Goal: Information Seeking & Learning: Learn about a topic

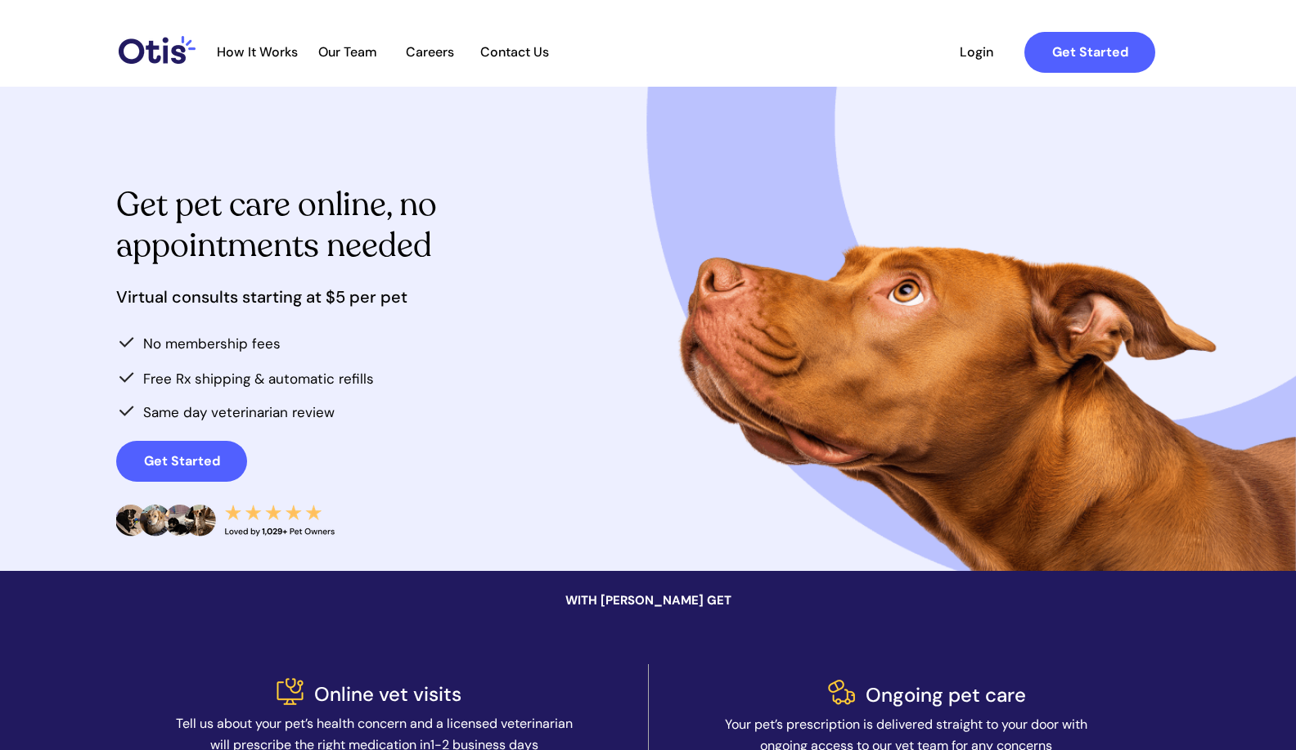
click at [263, 51] on span "How It Works" at bounding box center [257, 52] width 97 height 16
click at [370, 48] on span "Our Team" at bounding box center [348, 52] width 80 height 16
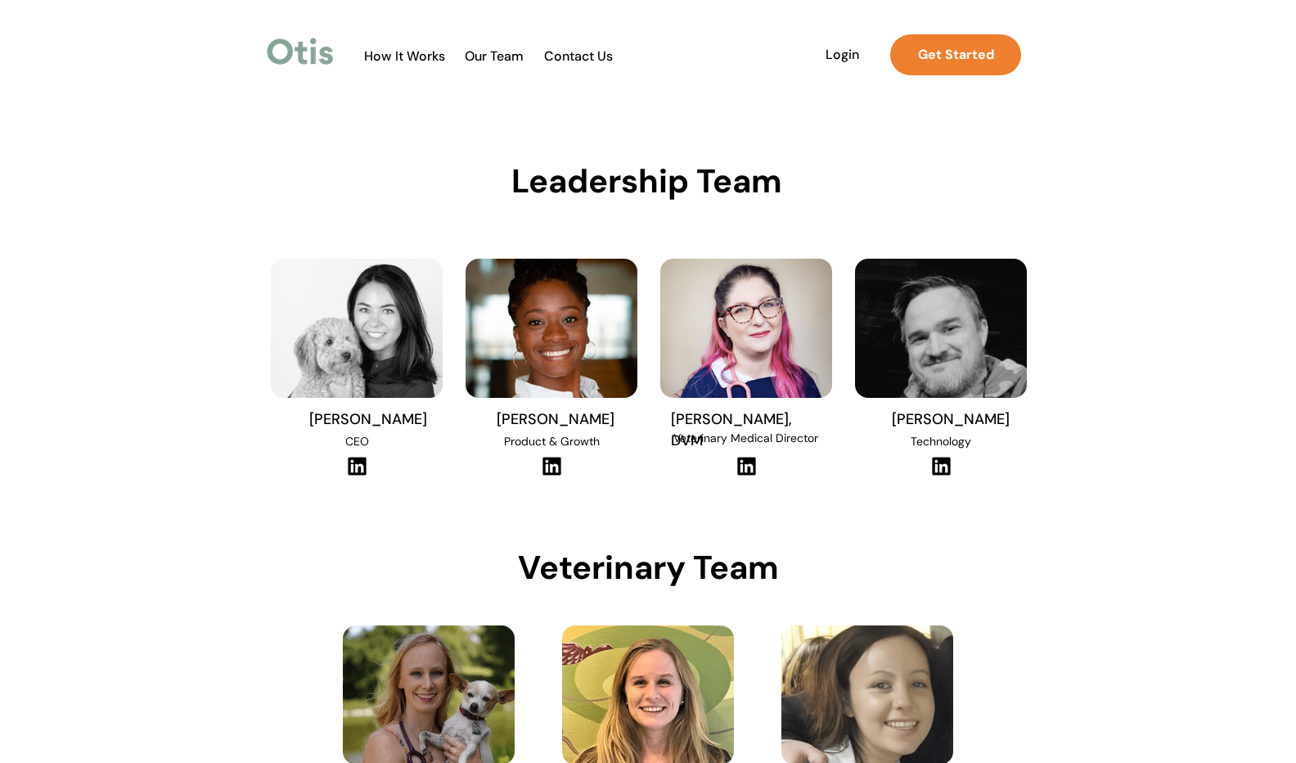
click at [325, 55] on img at bounding box center [300, 52] width 74 height 38
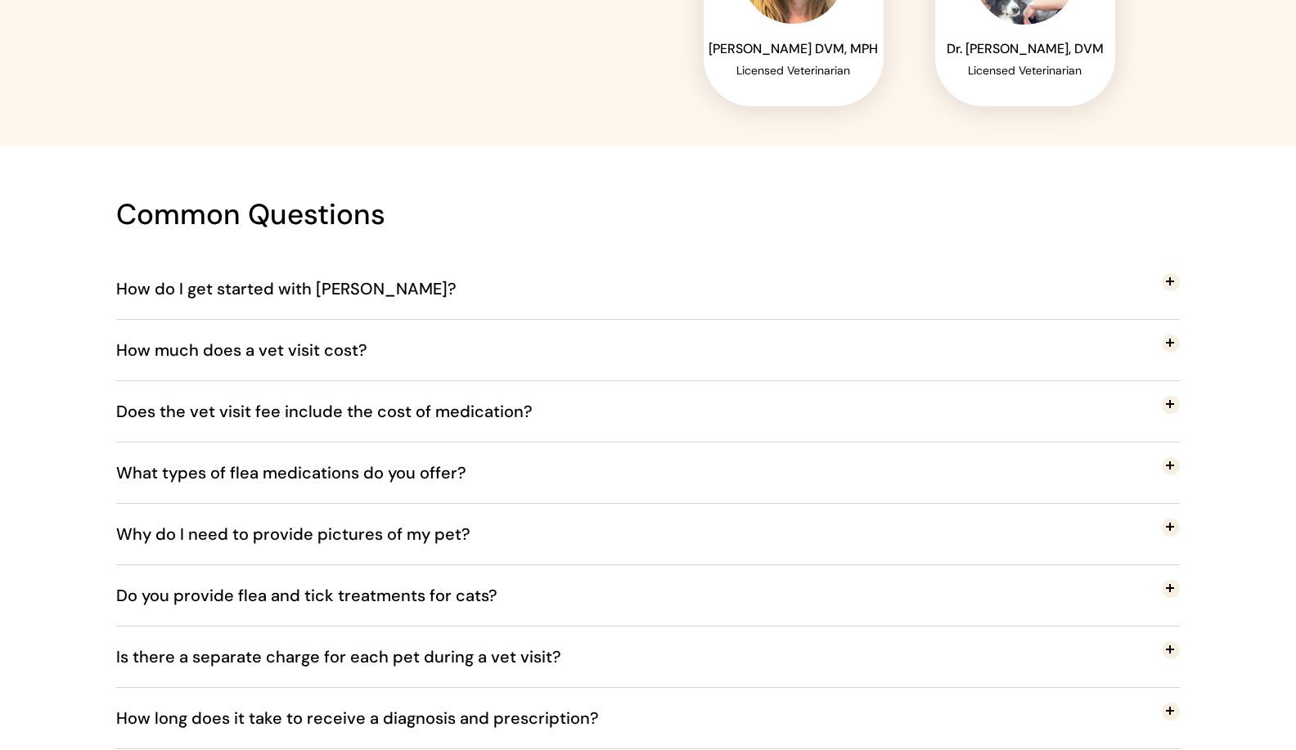
scroll to position [2925, 0]
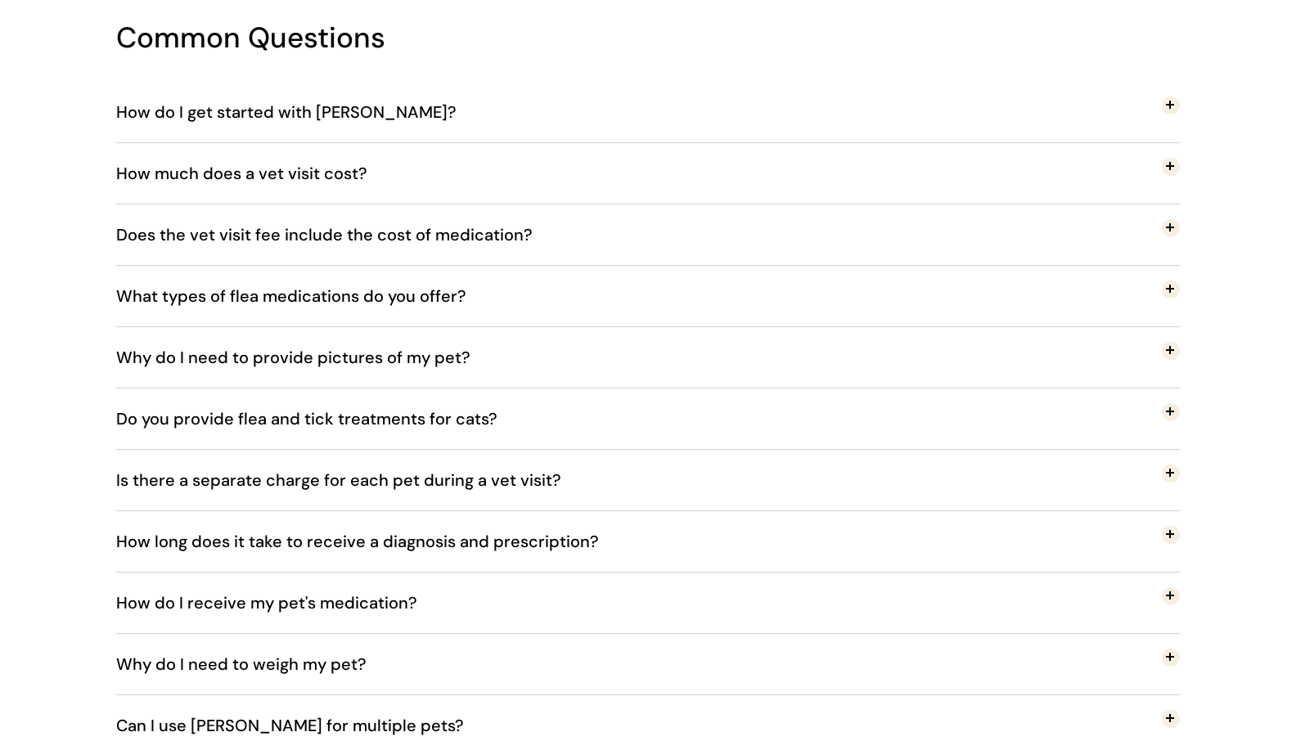
click at [390, 350] on span "Why do I need to provide pictures of my pet?" at bounding box center [305, 358] width 379 height 54
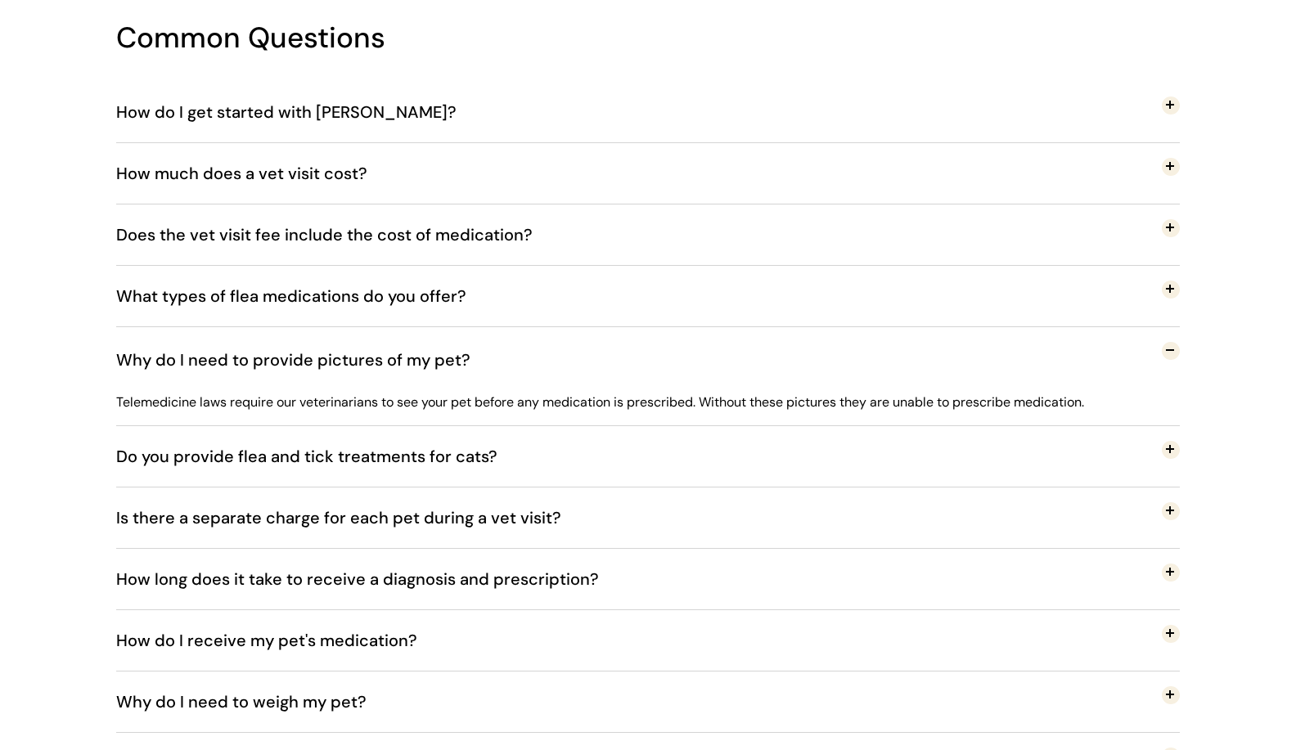
click at [423, 347] on span "Why do I need to provide pictures of my pet?" at bounding box center [305, 360] width 379 height 54
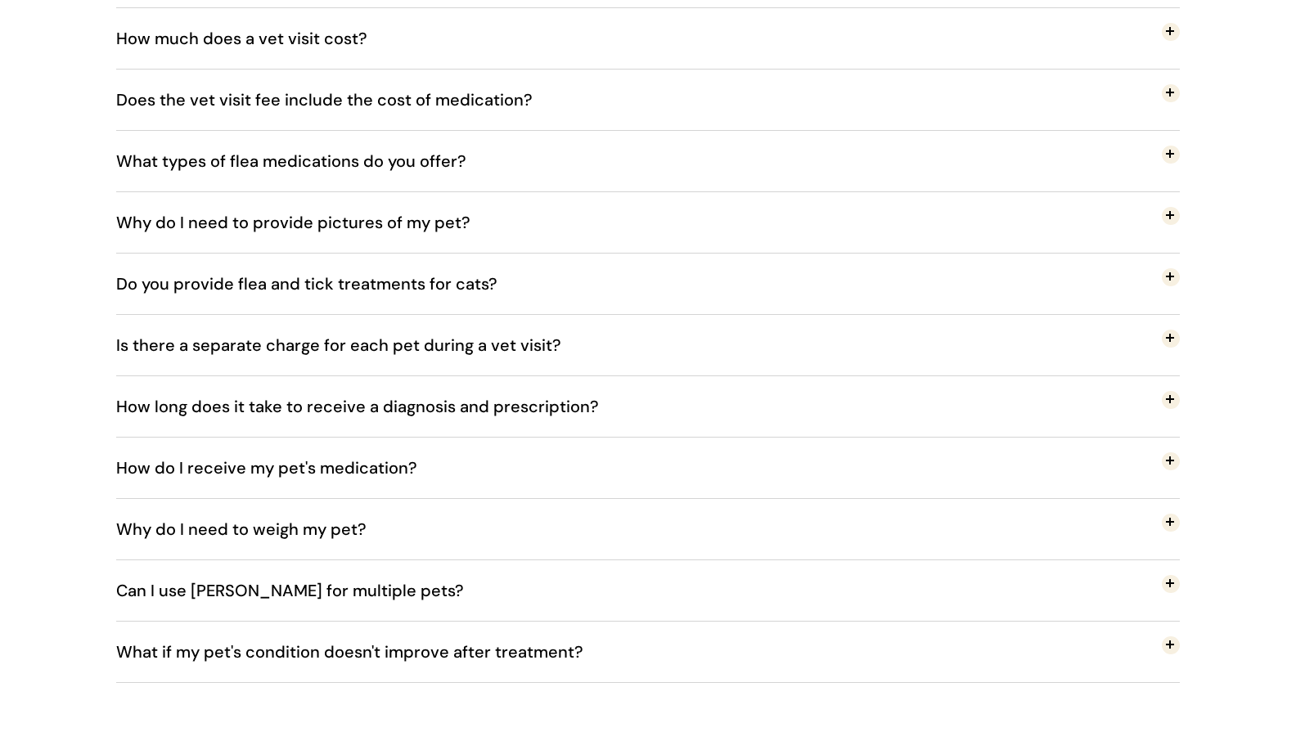
scroll to position [3069, 0]
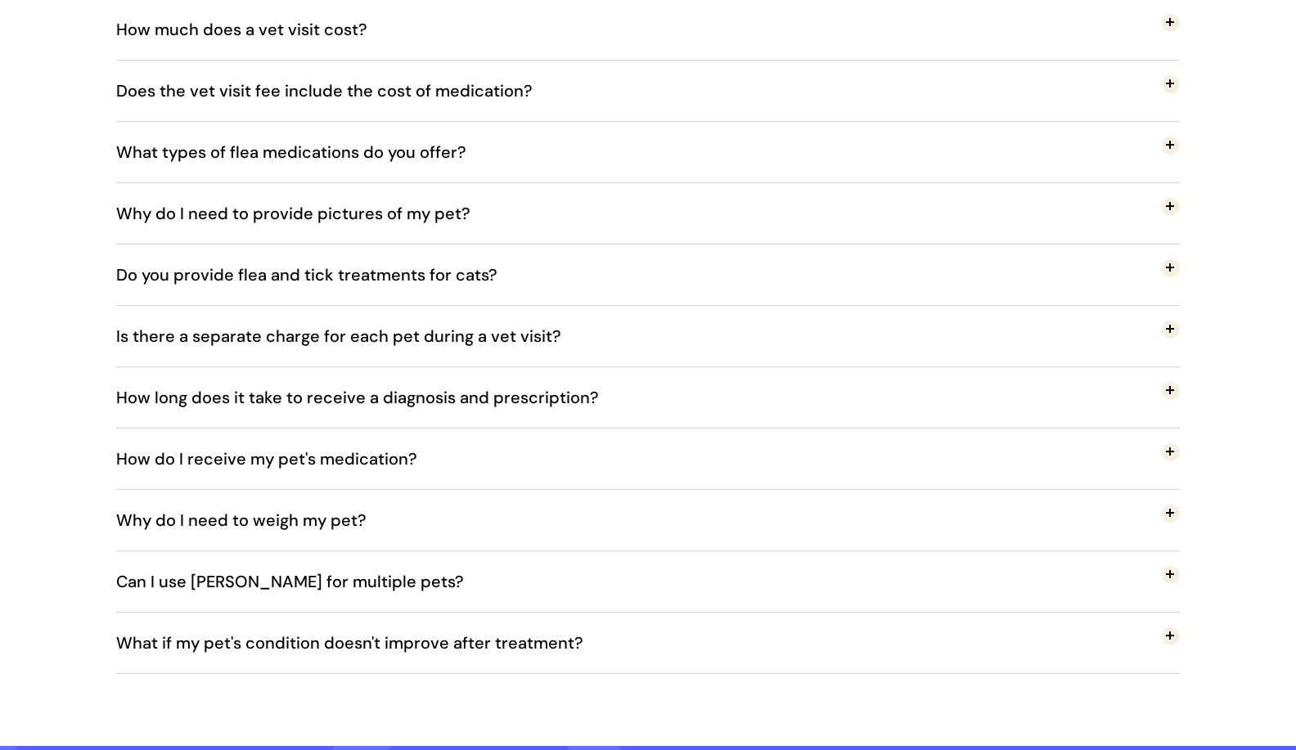
click at [340, 502] on span "Why do I need to weigh my pet?" at bounding box center [253, 520] width 275 height 54
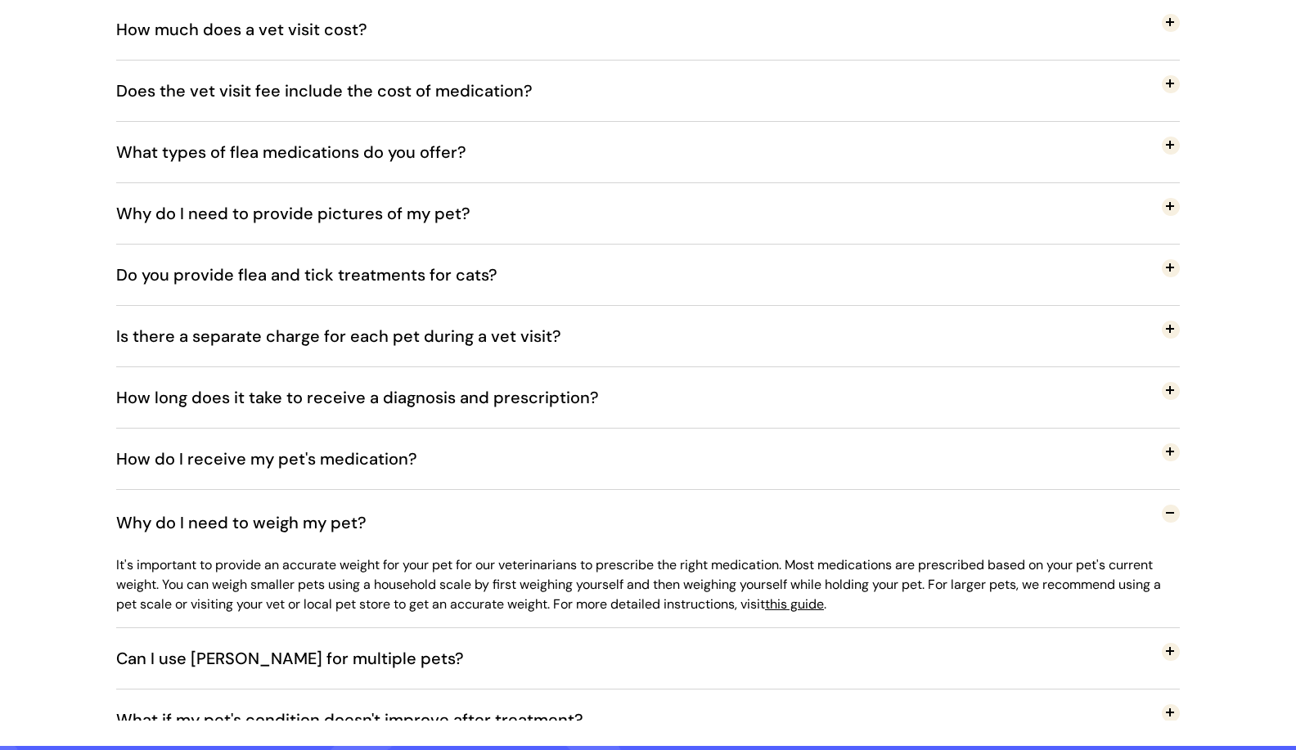
click at [340, 505] on span "Why do I need to weigh my pet?" at bounding box center [253, 523] width 275 height 54
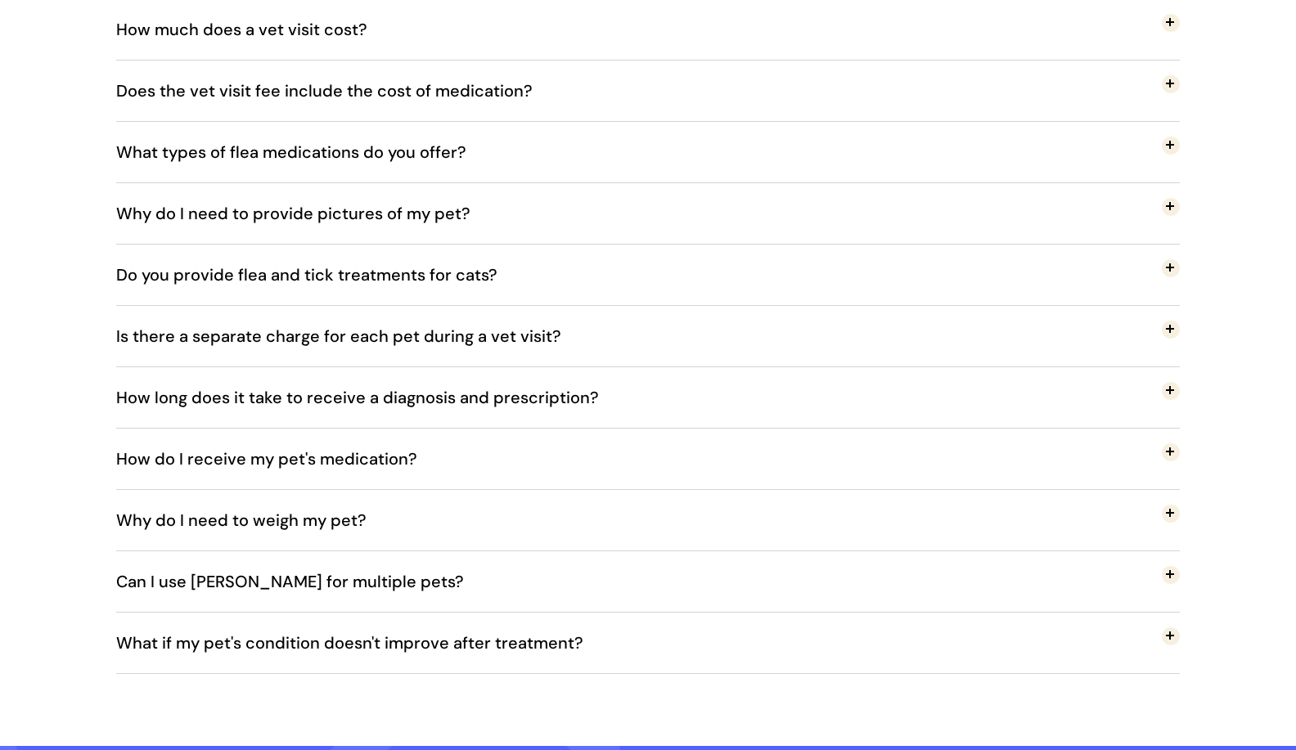
click at [307, 462] on span "How do I receive my pet's medication?" at bounding box center [279, 459] width 326 height 54
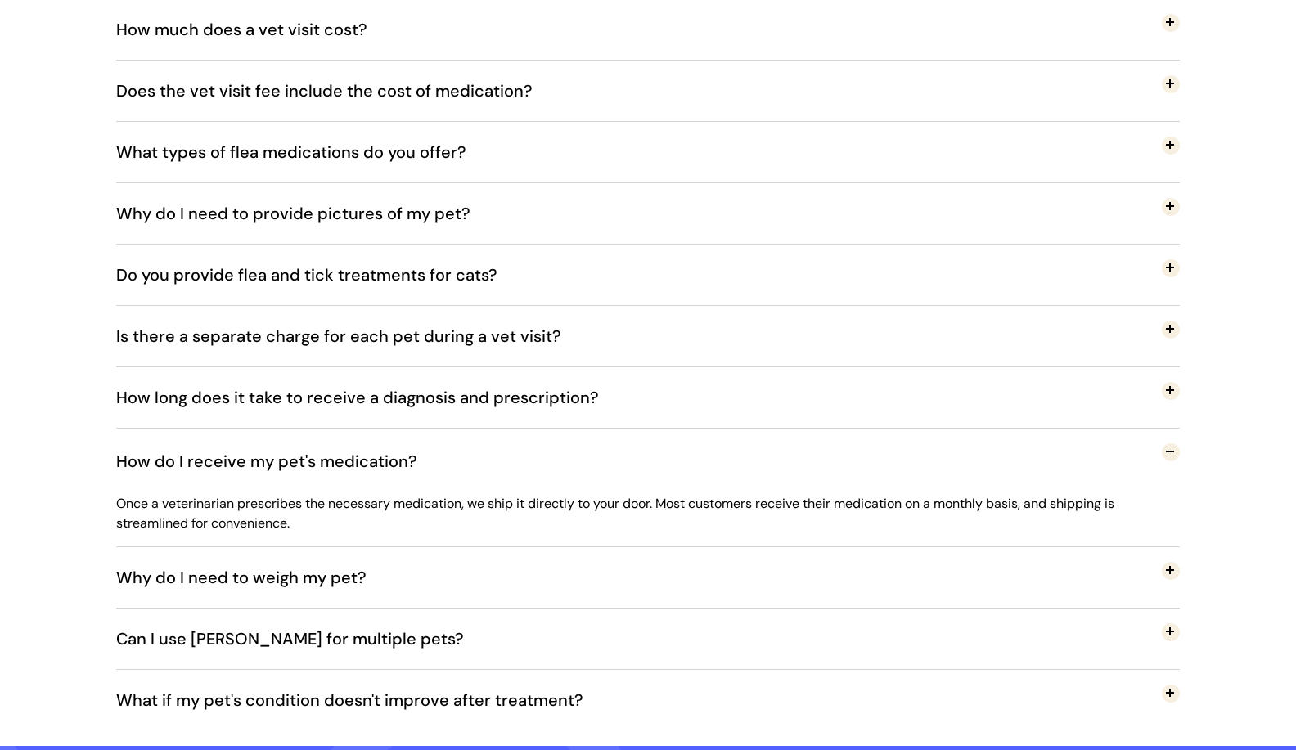
click at [305, 461] on span "How do I receive my pet's medication?" at bounding box center [279, 461] width 326 height 54
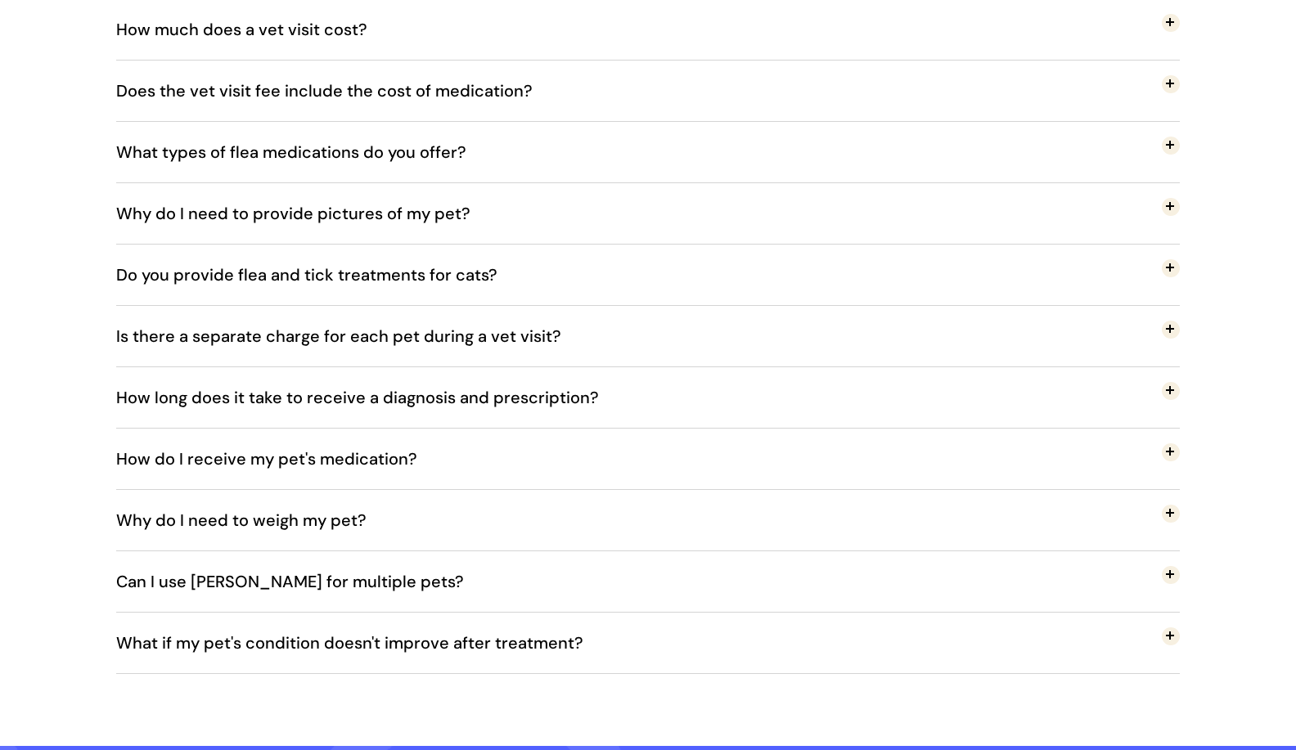
click at [281, 387] on span "How long does it take to receive a diagnosis and prescription?" at bounding box center [369, 398] width 507 height 54
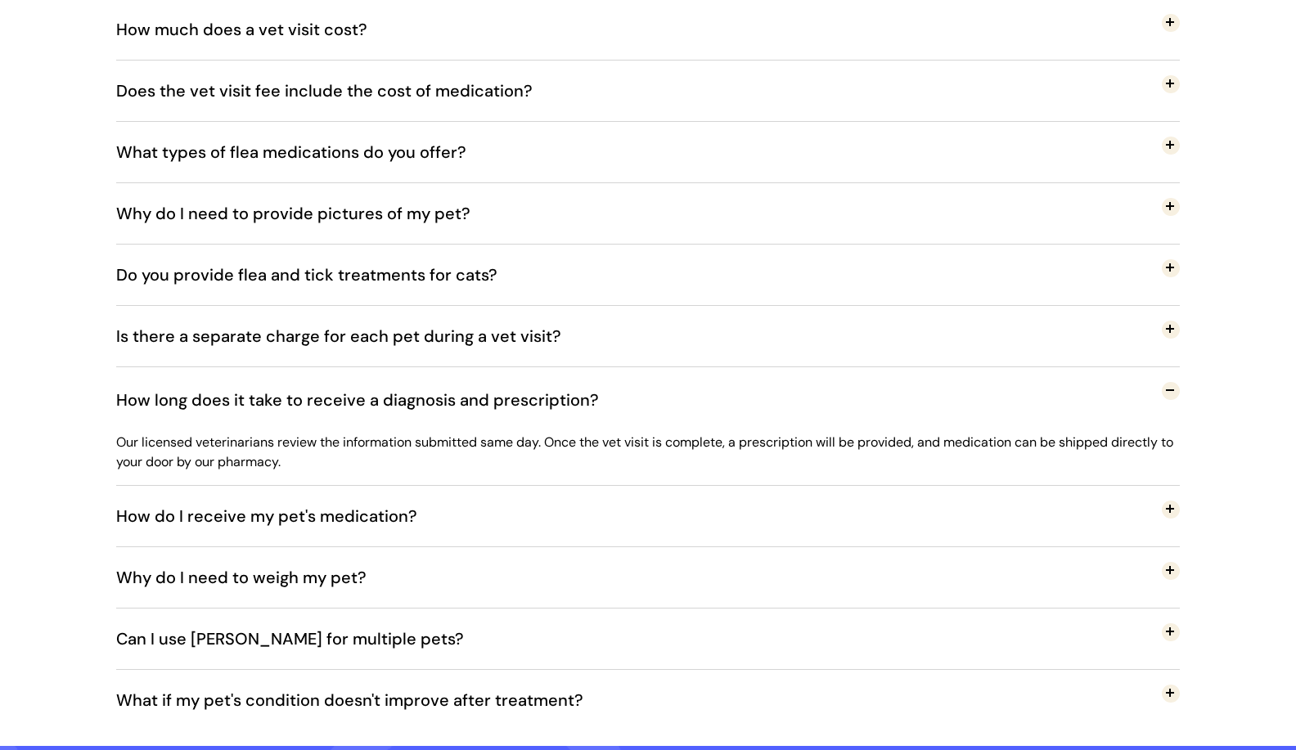
click at [281, 389] on span "How long does it take to receive a diagnosis and prescription?" at bounding box center [369, 400] width 507 height 54
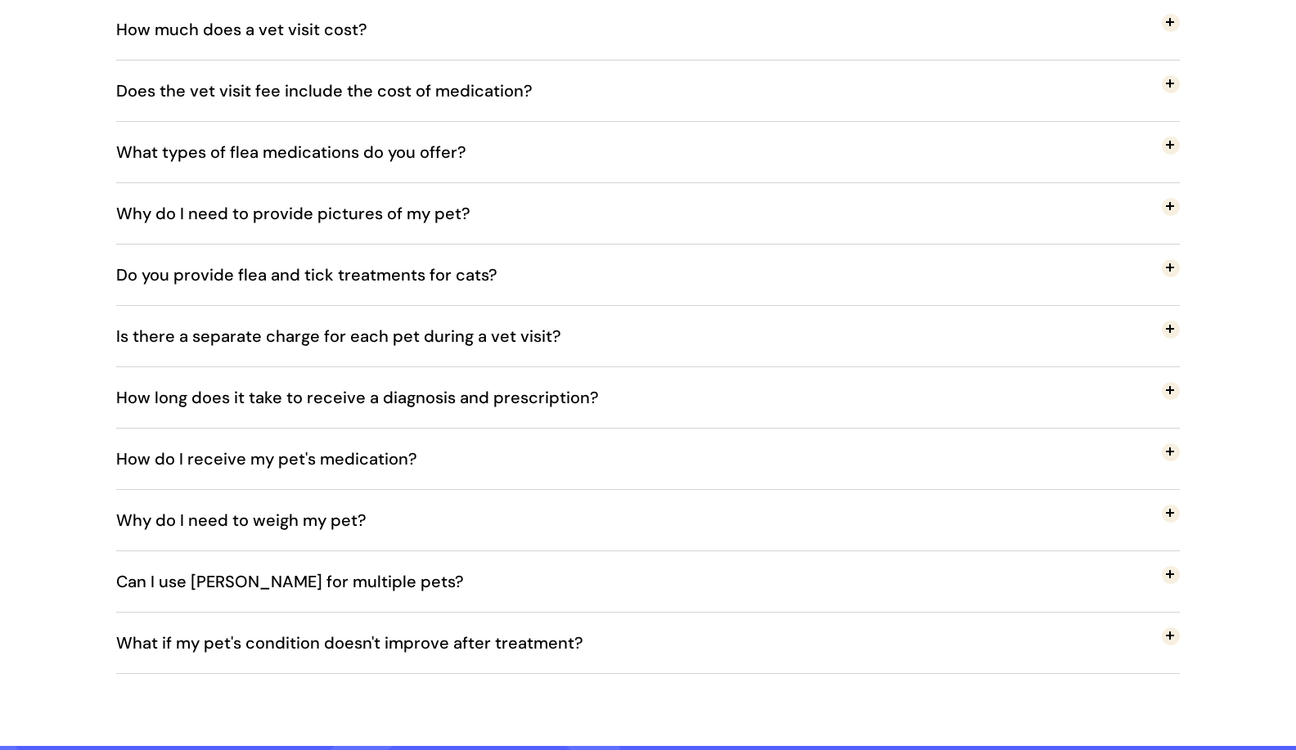
click at [277, 387] on span "How long does it take to receive a diagnosis and prescription?" at bounding box center [369, 398] width 507 height 54
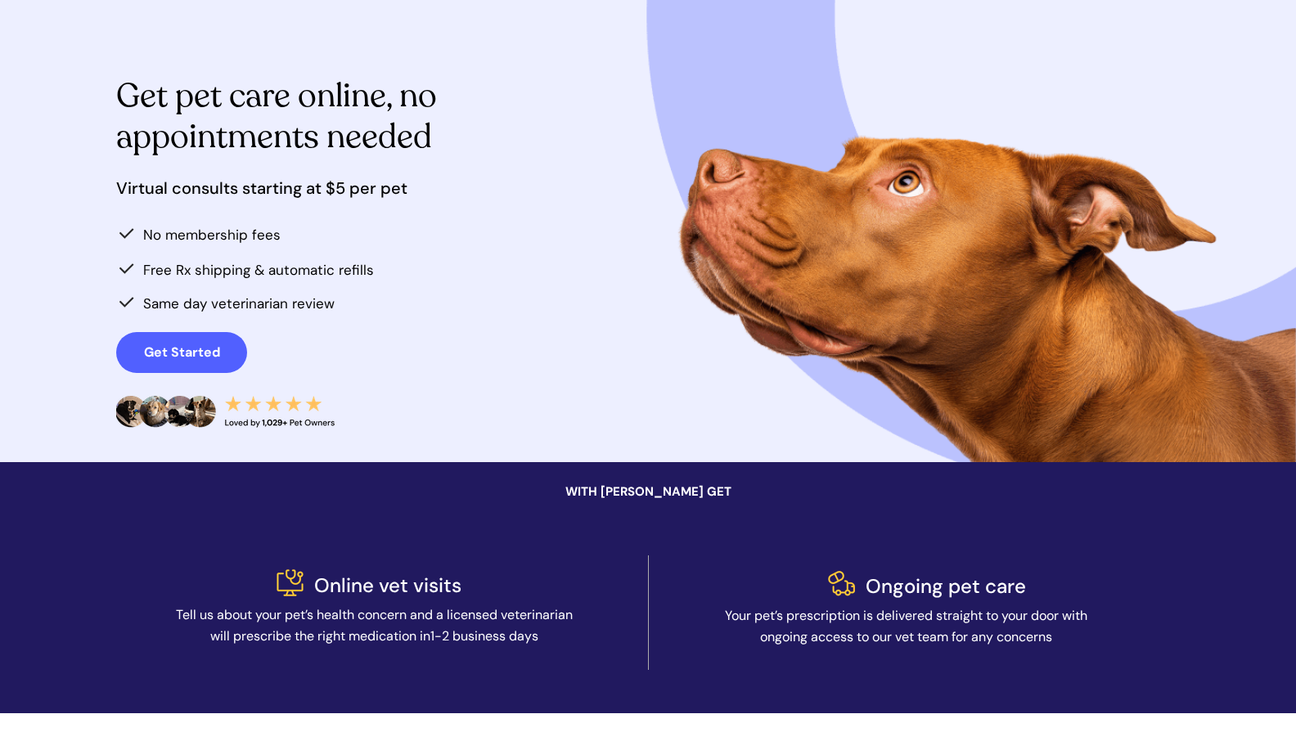
scroll to position [0, 0]
